Goal: Information Seeking & Learning: Learn about a topic

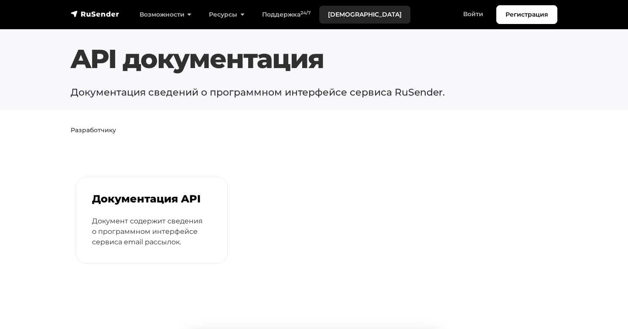
click at [344, 16] on link "[DEMOGRAPHIC_DATA]" at bounding box center [364, 15] width 91 height 18
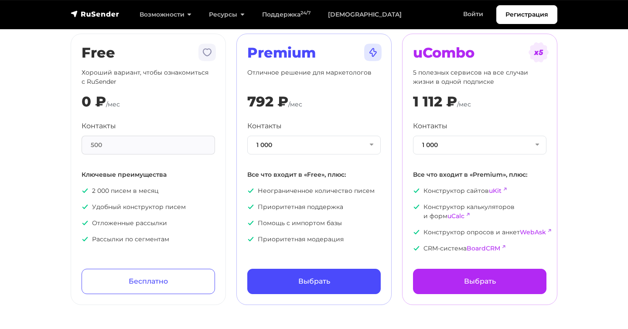
scroll to position [61, 0]
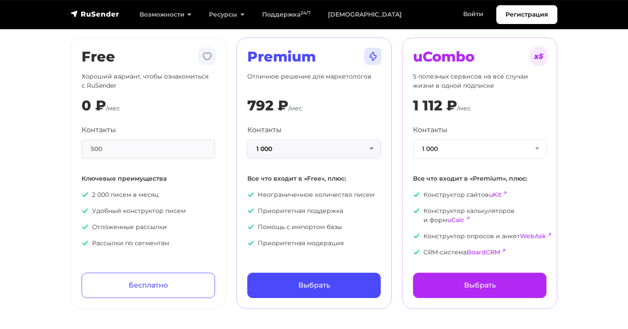
click at [299, 156] on button "1 000" at bounding box center [313, 149] width 133 height 19
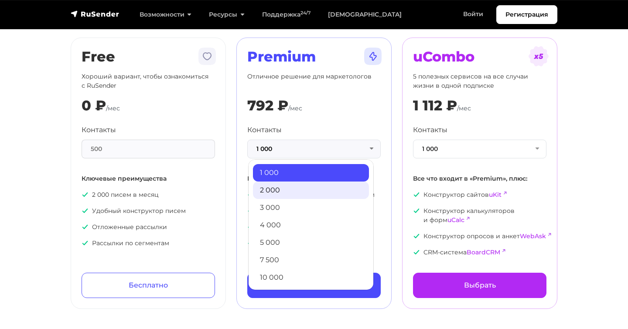
click at [300, 183] on link "2 000" at bounding box center [311, 189] width 116 height 17
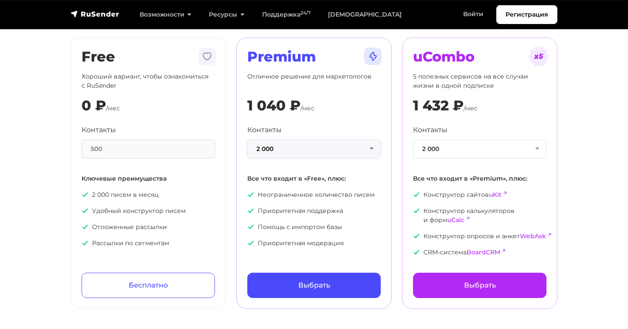
click at [308, 148] on button "2 000" at bounding box center [313, 149] width 133 height 19
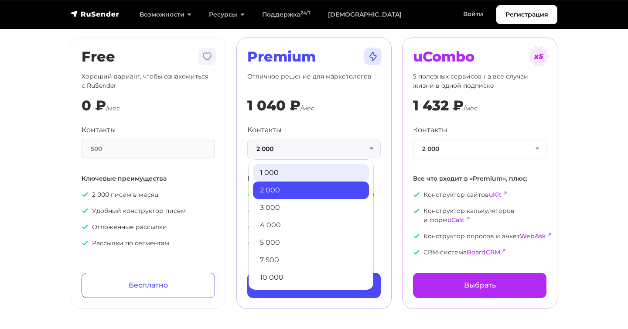
click at [295, 170] on link "1 000" at bounding box center [311, 172] width 116 height 17
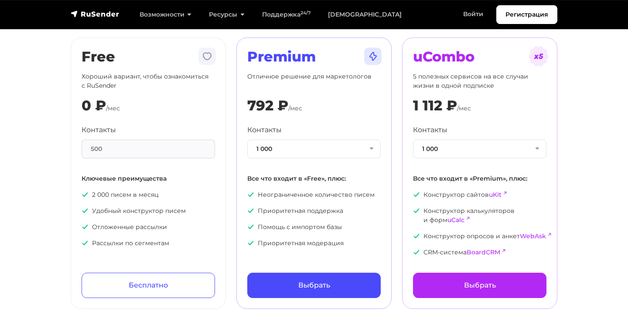
click at [228, 140] on div "Free Хороший вариант, чтобы ознакомиться с RuSender 0 ₽ /мес Контакты 500 Ключе…" at bounding box center [148, 172] width 166 height 271
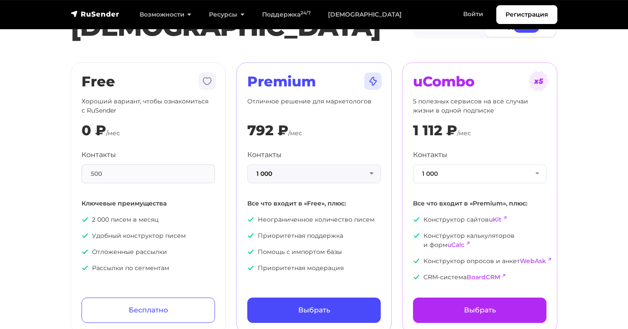
scroll to position [38, 0]
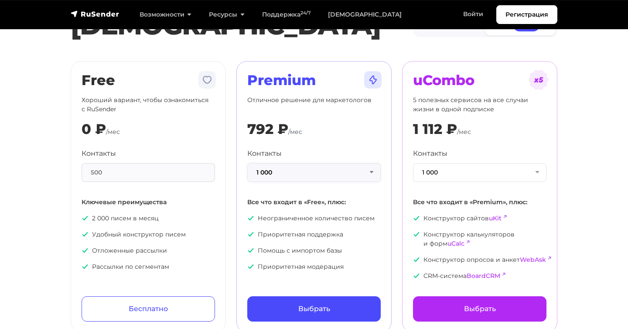
click at [374, 175] on button "1 000" at bounding box center [313, 172] width 133 height 19
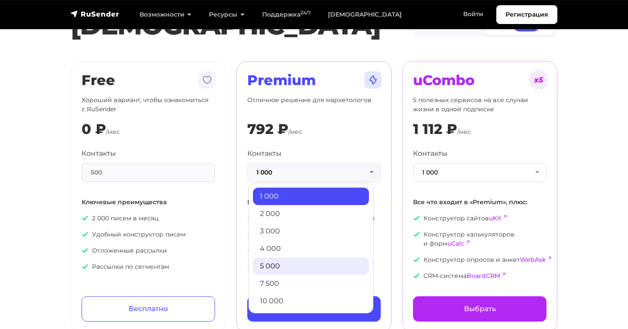
click at [312, 265] on link "5 000" at bounding box center [311, 265] width 116 height 17
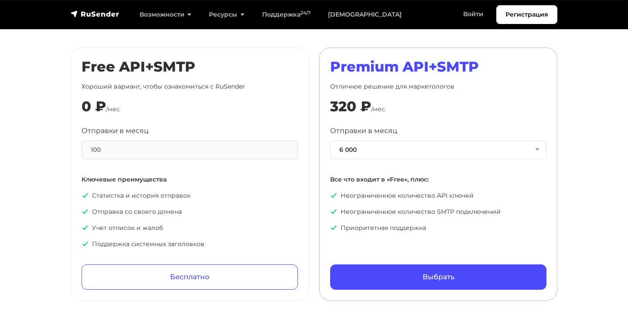
scroll to position [421, 0]
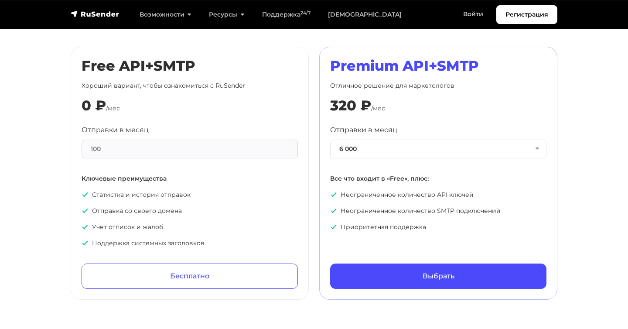
click at [238, 148] on div "100" at bounding box center [190, 149] width 216 height 19
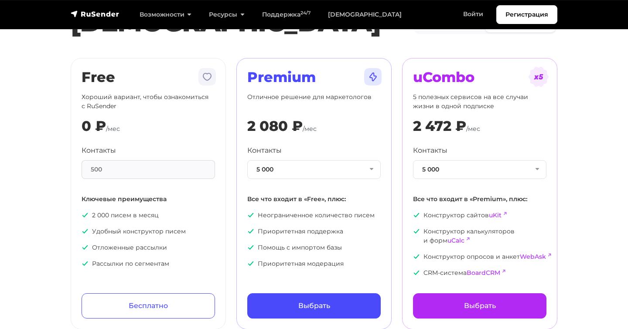
scroll to position [0, 0]
